Goal: Check status: Check status

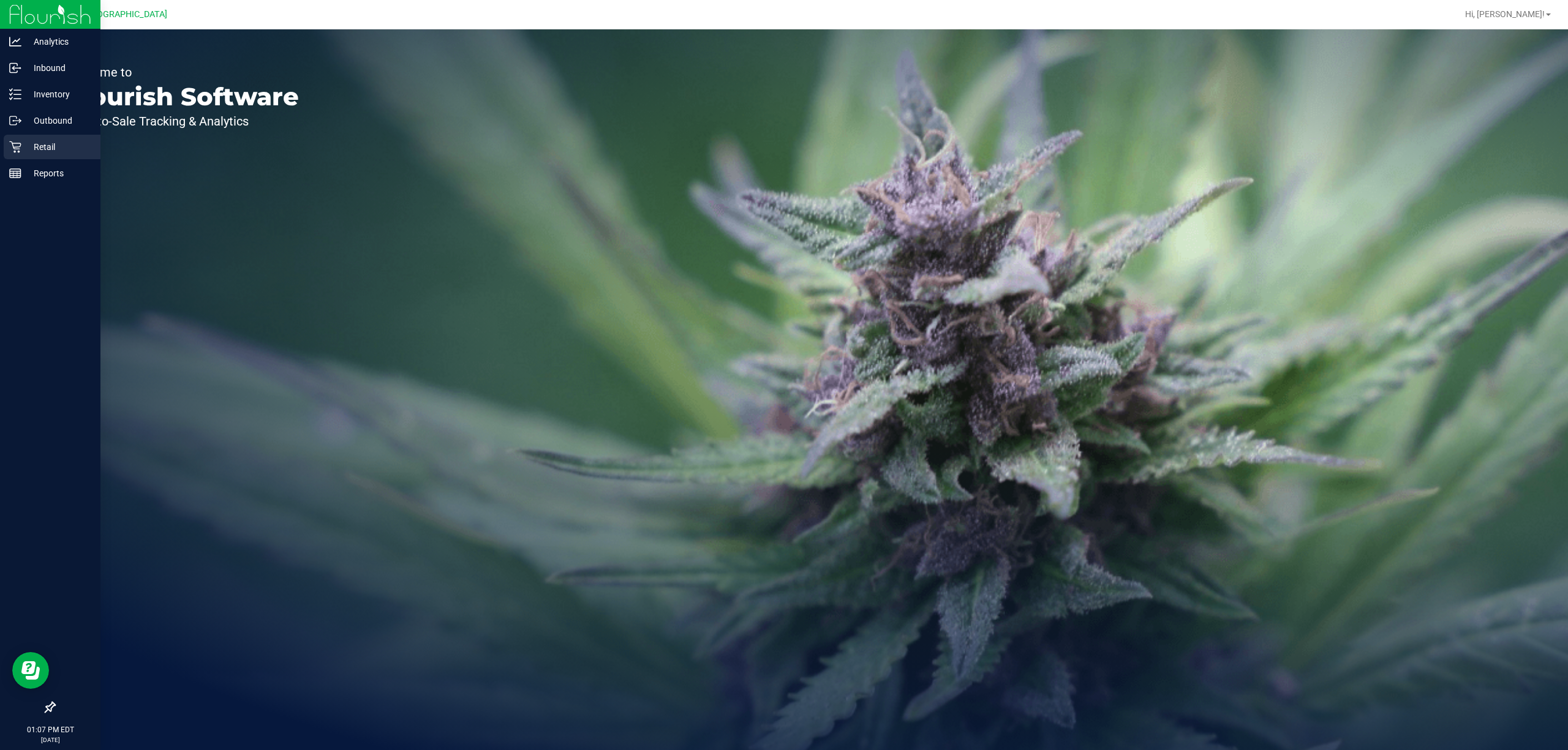
click at [56, 145] on p "Retail" at bounding box center [58, 147] width 74 height 15
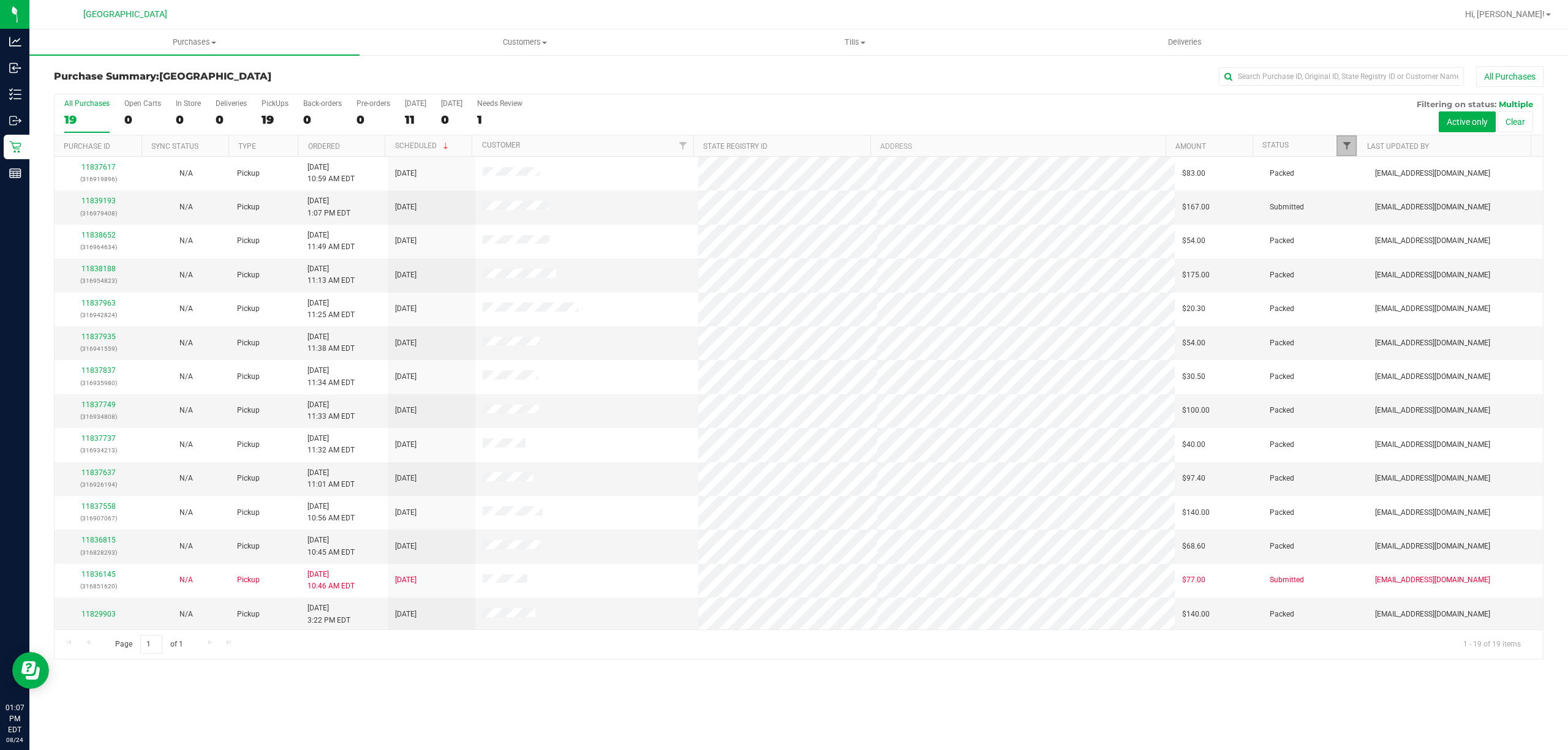
click at [1347, 145] on span "Filter" at bounding box center [1347, 145] width 10 height 10
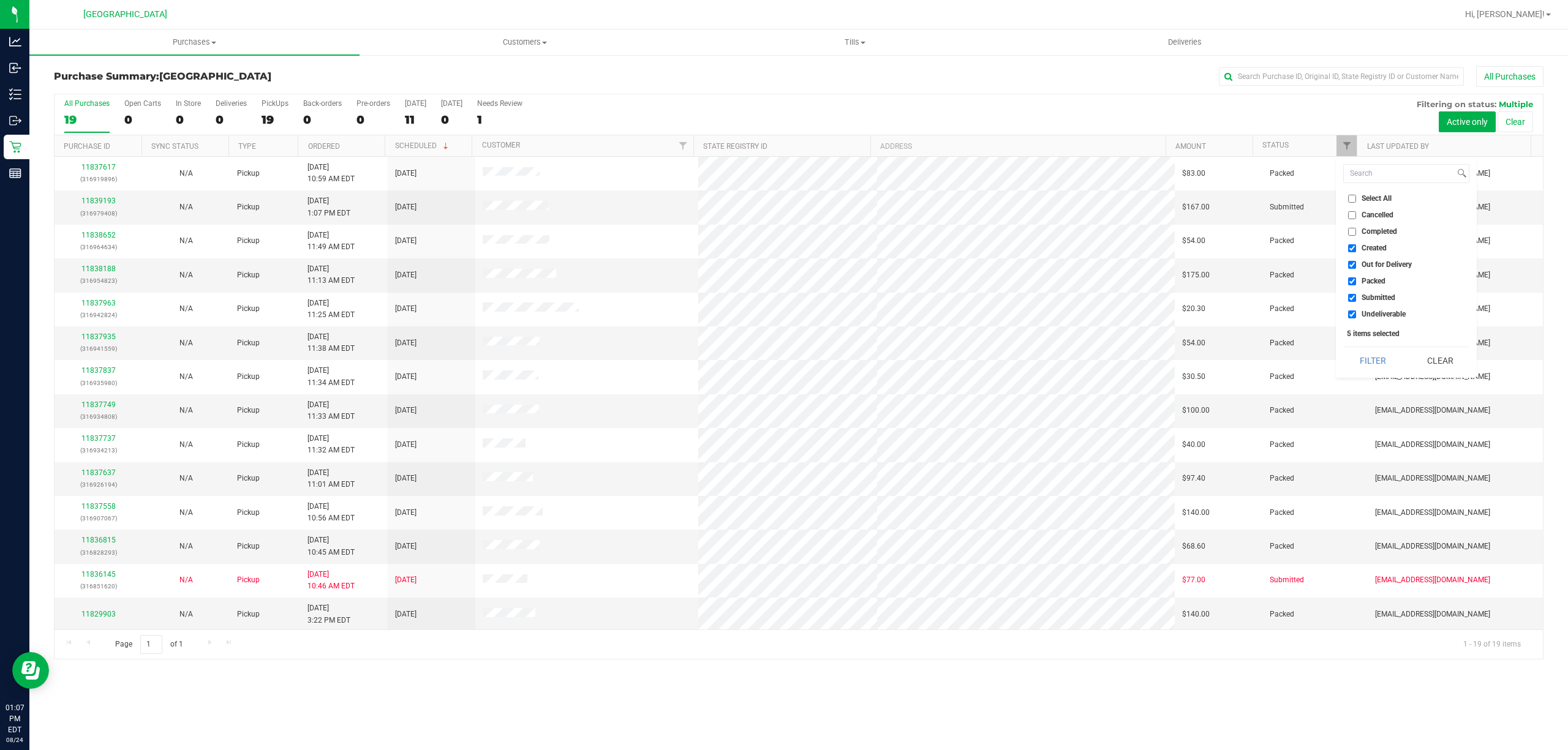
click at [1355, 247] on input "Created" at bounding box center [1352, 249] width 8 height 8
checkbox input "false"
click at [1356, 267] on label "Out for Delivery" at bounding box center [1380, 265] width 64 height 8
click at [1356, 267] on input "Out for Delivery" at bounding box center [1352, 265] width 8 height 8
checkbox input "false"
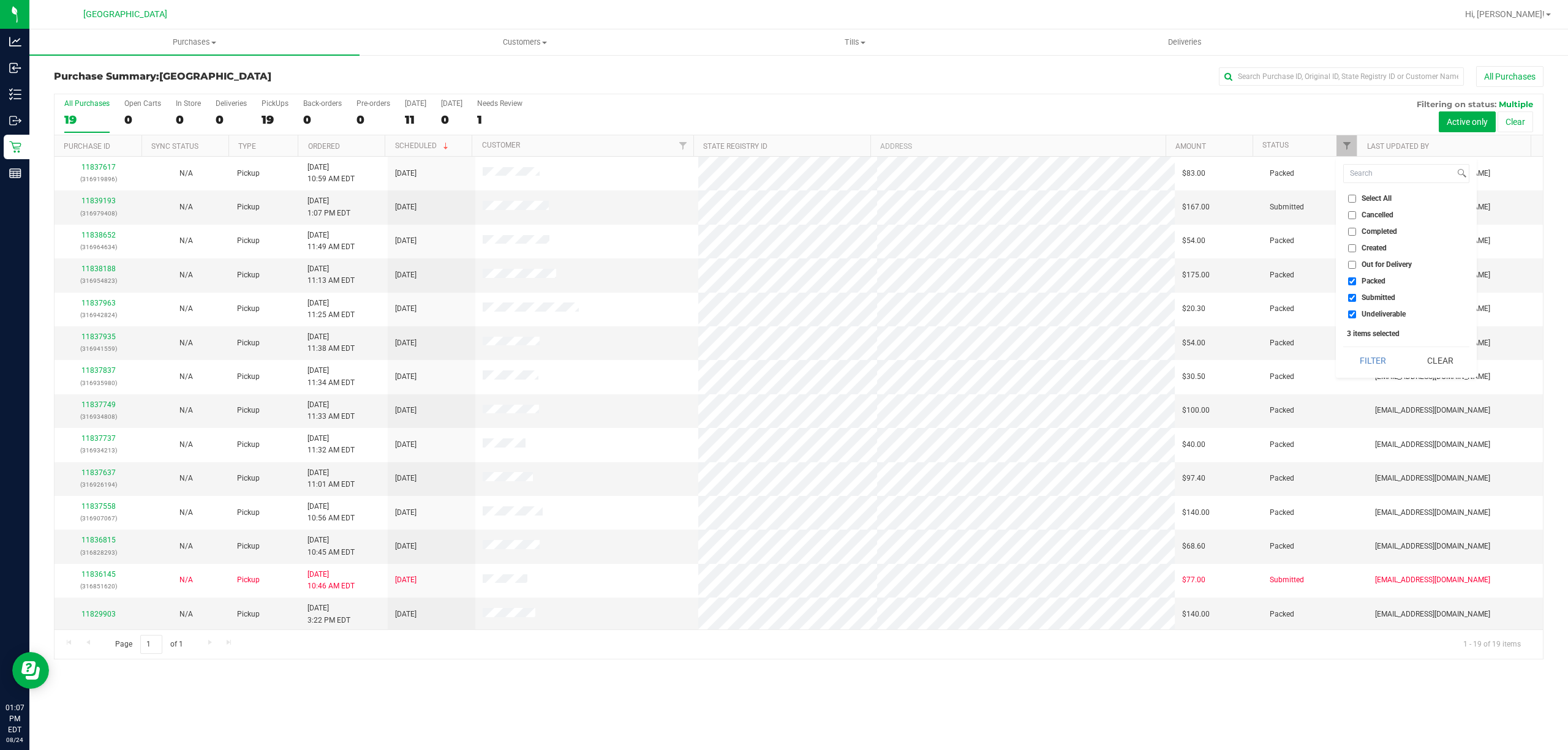
click at [1355, 282] on input "Packed" at bounding box center [1352, 282] width 8 height 8
checkbox input "false"
click at [1353, 315] on input "Undeliverable" at bounding box center [1352, 314] width 8 height 8
checkbox input "false"
click at [1378, 352] on button "Filter" at bounding box center [1373, 361] width 59 height 27
